Goal: Use online tool/utility: Utilize a website feature to perform a specific function

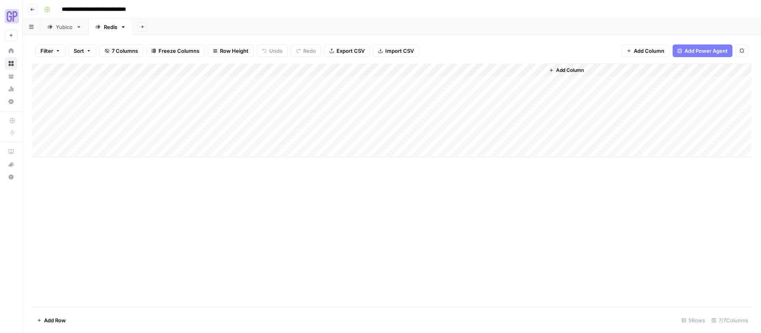
click at [563, 69] on span "Add Column" at bounding box center [570, 70] width 28 height 7
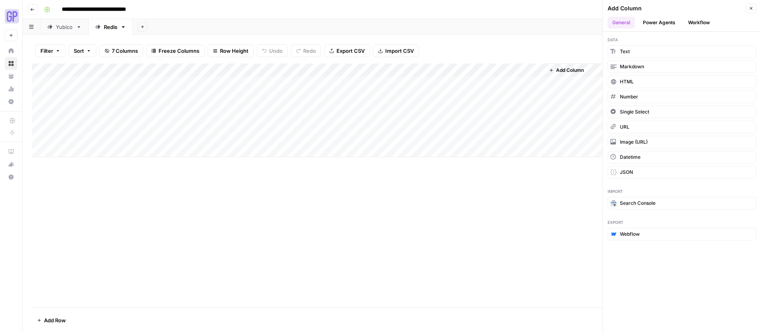
click at [693, 25] on button "Workflow" at bounding box center [699, 23] width 31 height 12
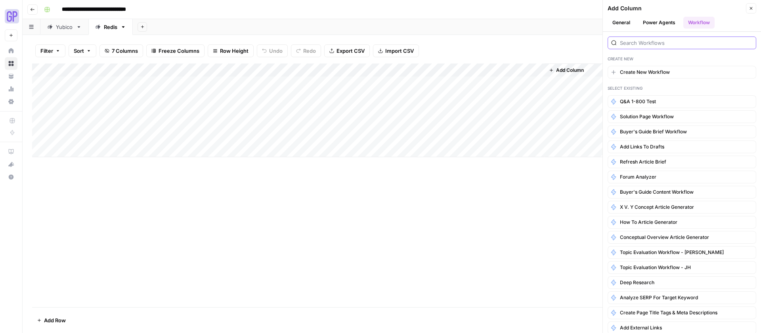
click at [670, 41] on input "search" at bounding box center [686, 43] width 133 height 8
type input "i"
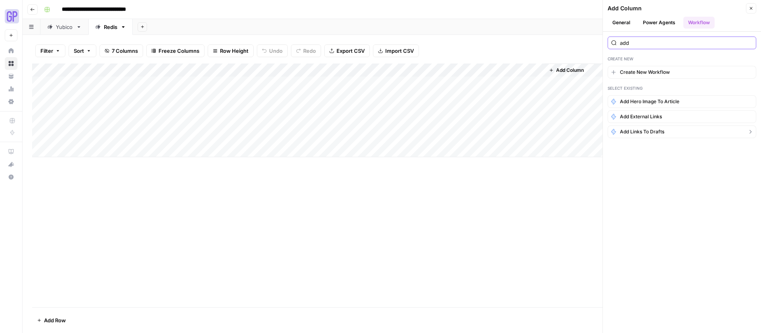
type input "add"
click at [666, 127] on button "Add Links to Drafts" at bounding box center [682, 131] width 149 height 13
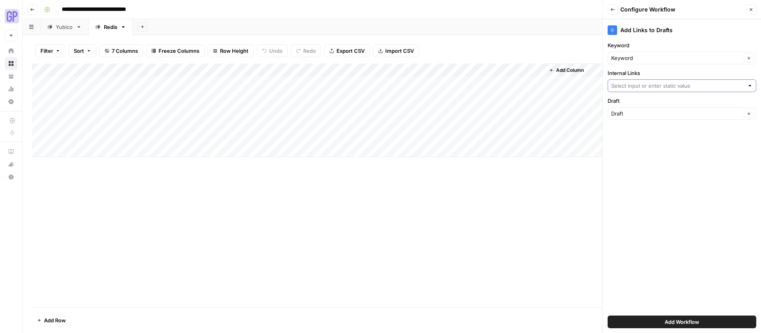
click at [662, 87] on input "Internal Links" at bounding box center [677, 86] width 133 height 8
click at [661, 73] on label "Internal Links" at bounding box center [682, 73] width 149 height 8
click at [661, 82] on input "Internal Links" at bounding box center [677, 86] width 133 height 8
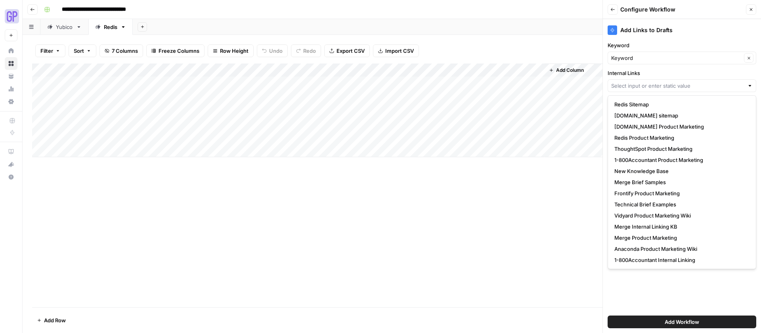
drag, startPoint x: 661, startPoint y: 75, endPoint x: 674, endPoint y: 75, distance: 13.1
click at [661, 75] on label "Internal Links" at bounding box center [682, 73] width 149 height 8
click at [661, 82] on input "Internal Links" at bounding box center [677, 86] width 133 height 8
click at [648, 86] on input "Internal Links" at bounding box center [677, 86] width 133 height 8
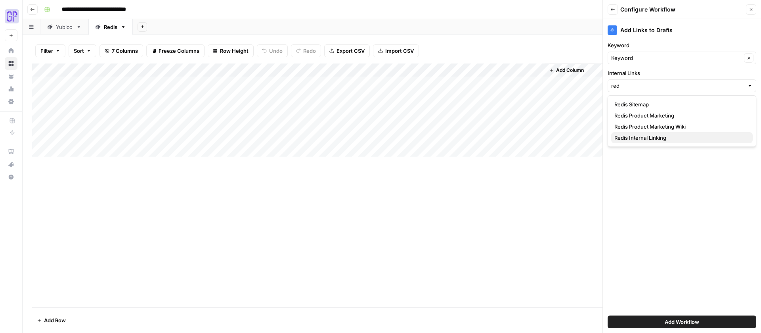
click at [650, 135] on span "Redis Internal Linking" at bounding box center [681, 138] width 132 height 8
type input "Redis Internal Linking"
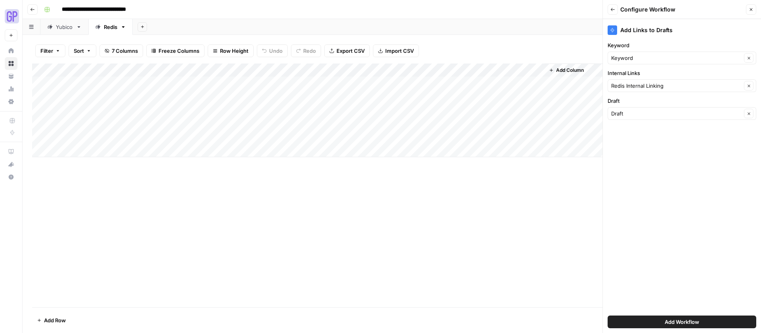
click at [678, 316] on button "Add Workflow" at bounding box center [682, 321] width 149 height 13
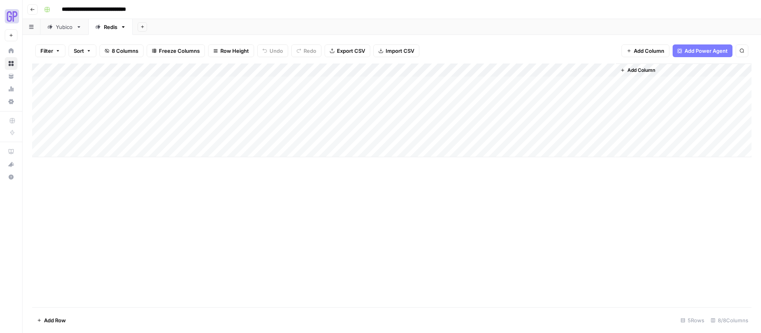
click at [578, 82] on div "Add Column" at bounding box center [392, 110] width 720 height 94
